Goal: Navigation & Orientation: Find specific page/section

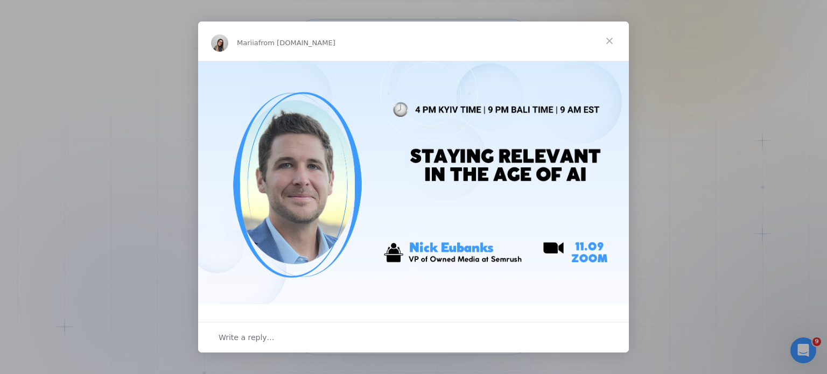
click at [613, 40] on span "Close" at bounding box center [609, 41] width 39 height 39
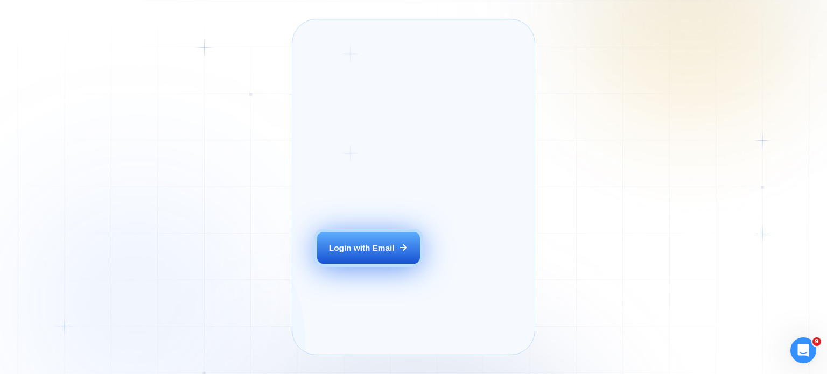
click at [384, 253] on div "Login with Email" at bounding box center [362, 247] width 66 height 11
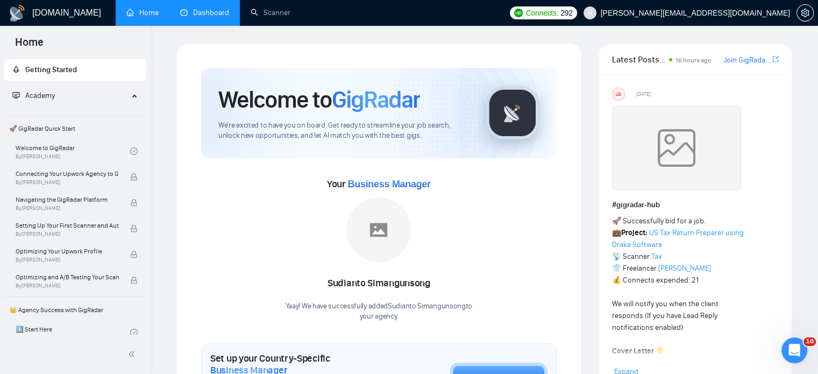
click at [192, 12] on link "Dashboard" at bounding box center [204, 12] width 49 height 9
